Goal: Task Accomplishment & Management: Complete application form

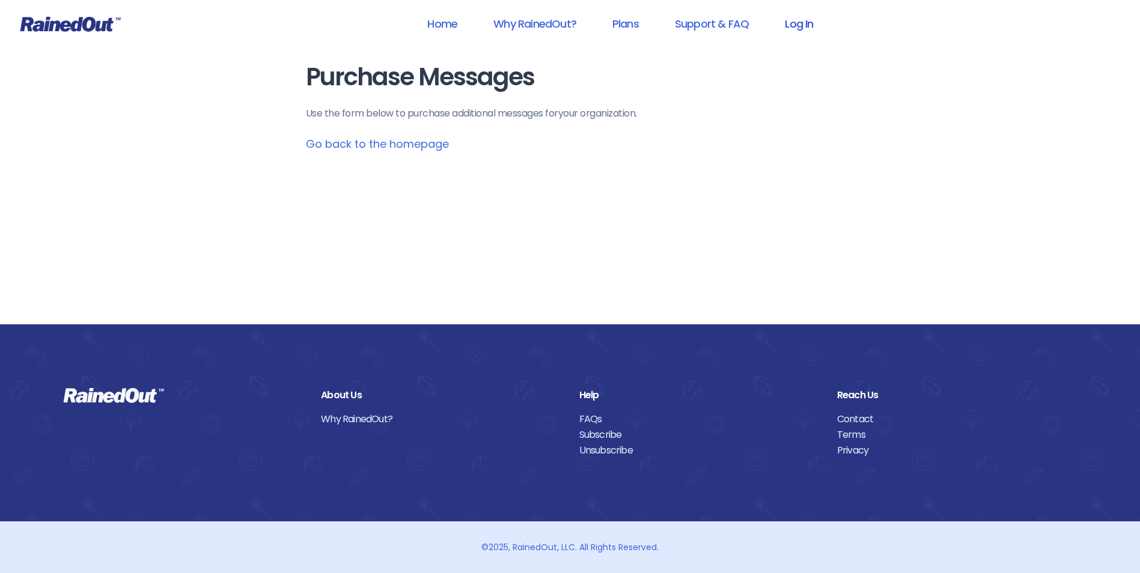
click at [785, 20] on link "Log In" at bounding box center [798, 23] width 59 height 27
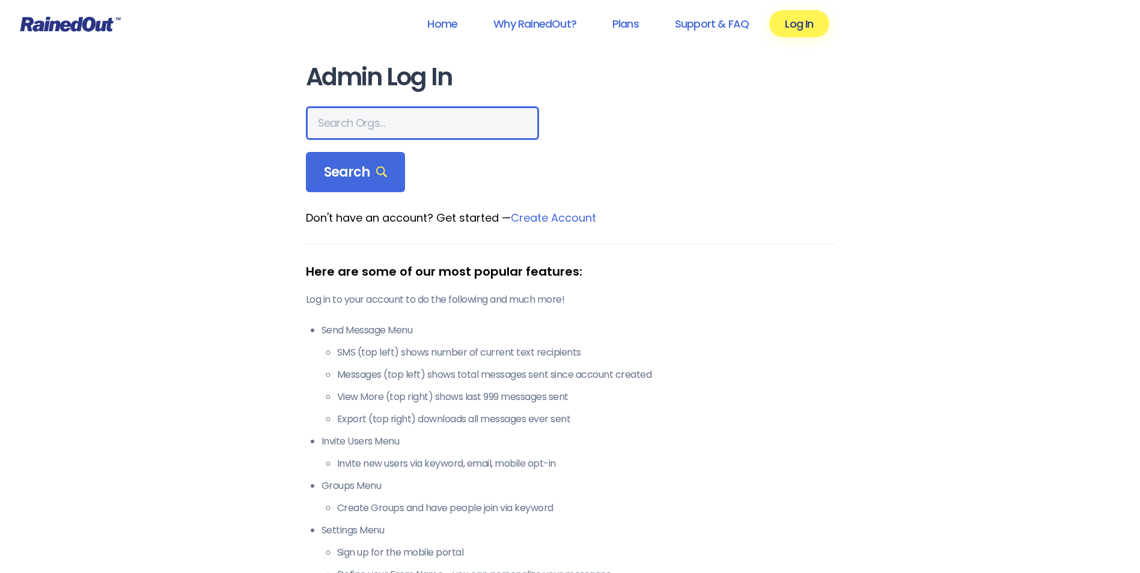
click at [409, 122] on input "text" at bounding box center [422, 123] width 233 height 34
type input "city of poway"
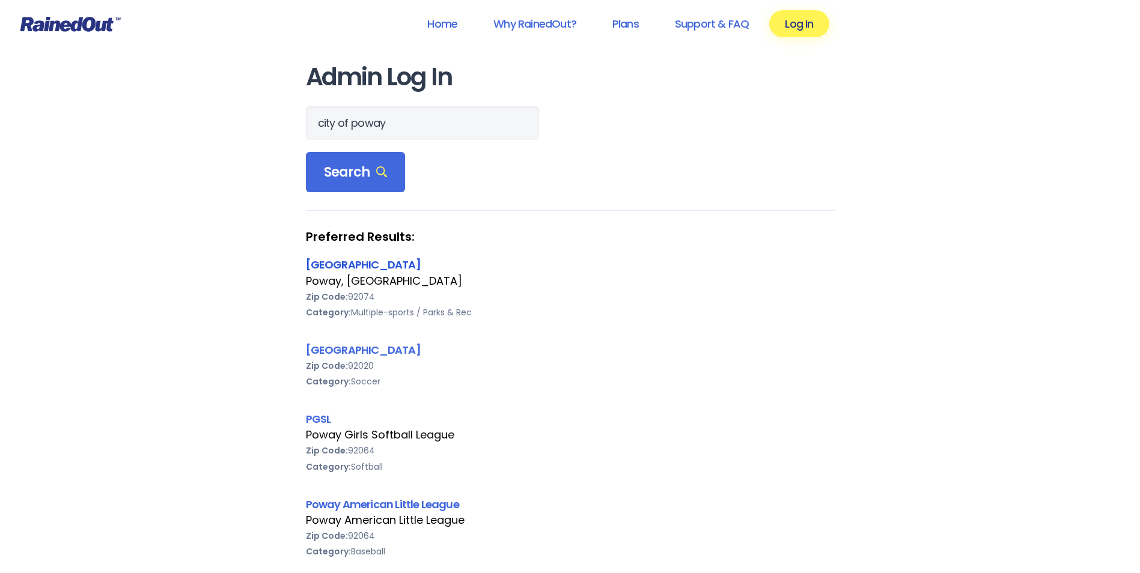
click at [351, 261] on link "[GEOGRAPHIC_DATA]" at bounding box center [363, 264] width 115 height 15
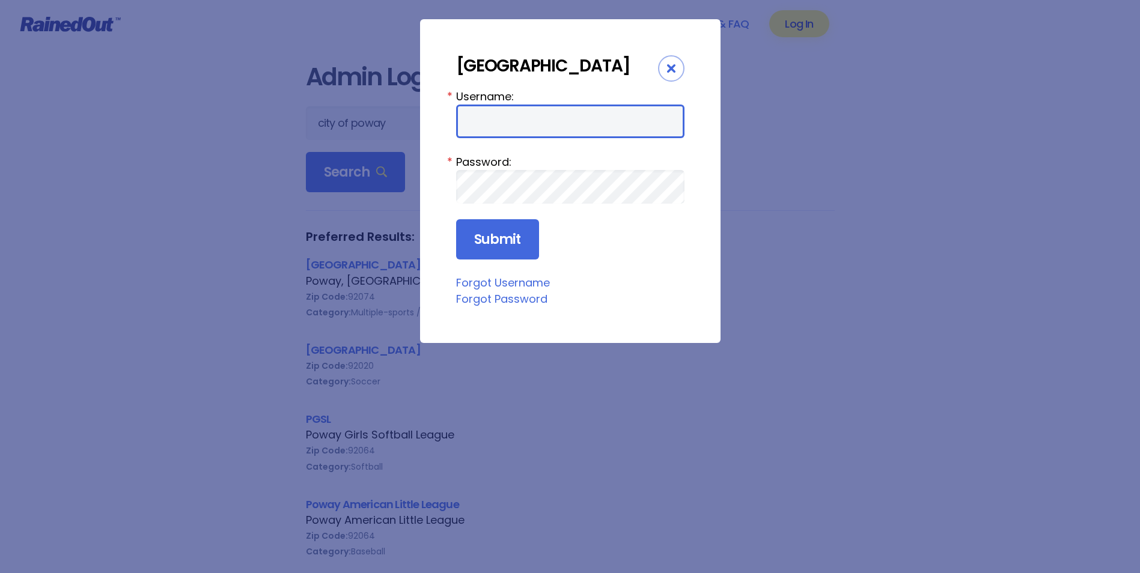
click at [517, 130] on input "Username:" at bounding box center [570, 122] width 228 height 34
type input "cpark"
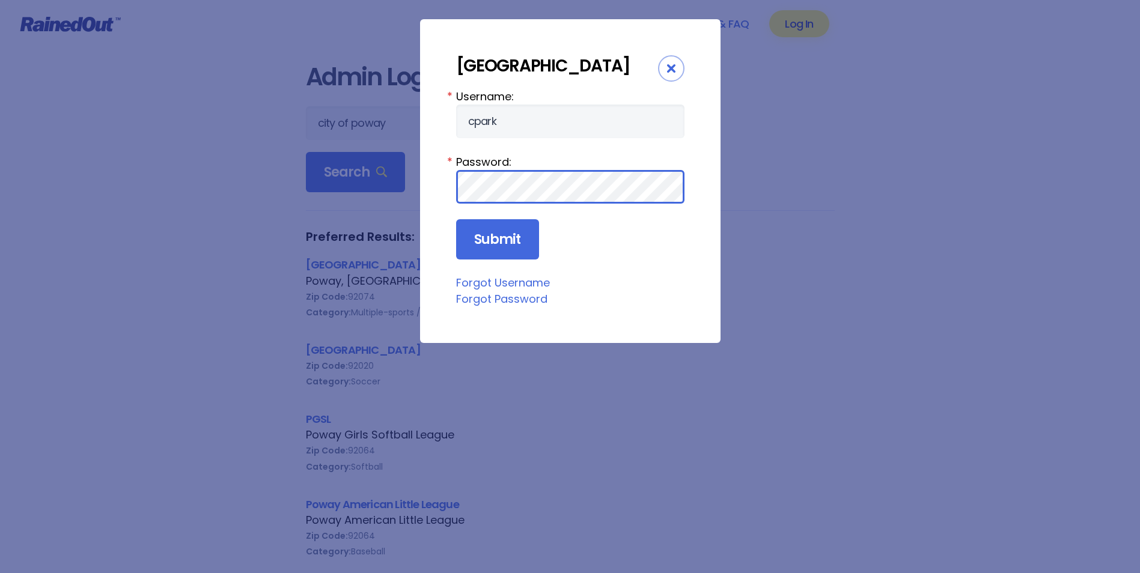
click at [456, 219] on input "Submit" at bounding box center [497, 239] width 83 height 41
